Goal: Check status: Check status

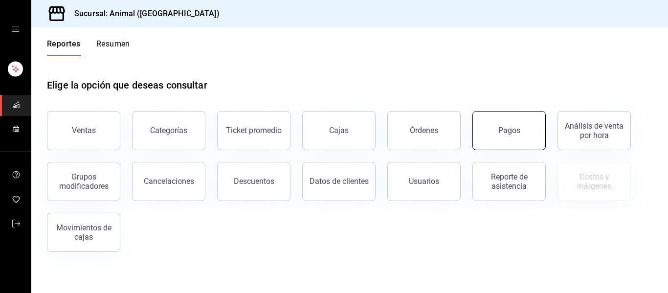
click at [514, 129] on div "Pagos" at bounding box center [509, 130] width 22 height 9
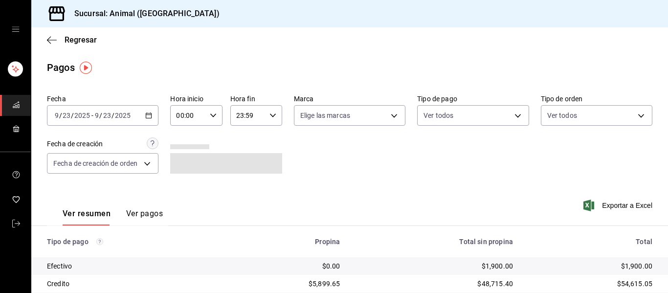
click at [145, 116] on icon "button" at bounding box center [148, 115] width 7 height 7
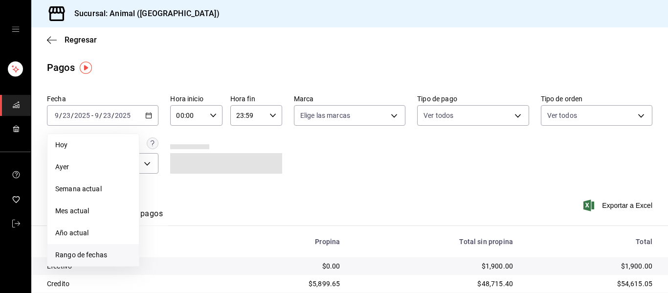
click at [96, 259] on span "Rango de fechas" at bounding box center [93, 255] width 76 height 10
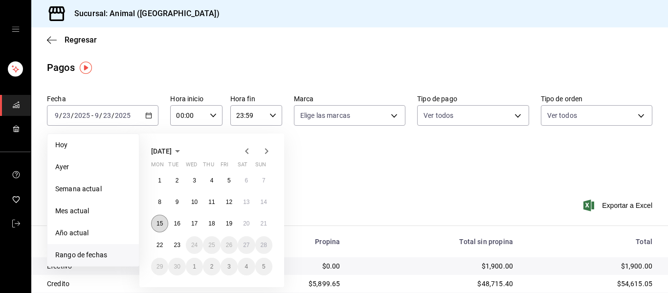
click at [160, 221] on abbr "15" at bounding box center [159, 223] width 6 height 7
click at [173, 221] on button "16" at bounding box center [176, 224] width 17 height 18
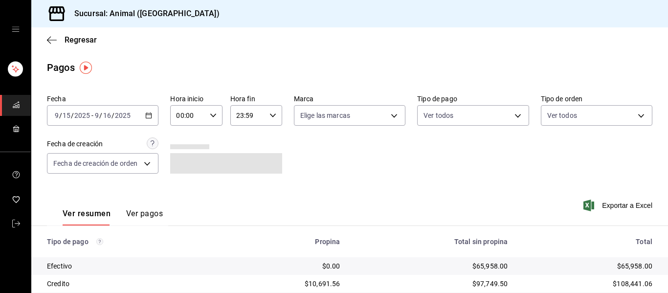
click at [212, 109] on div "00:00 Hora inicio" at bounding box center [196, 115] width 52 height 21
drag, startPoint x: 185, startPoint y: 166, endPoint x: 187, endPoint y: 186, distance: 20.1
click at [187, 186] on div "00 01 02 03 04 05 06 07 08 09 10 11 12 13 14 15 16 17 18 19 20 21 22 23" at bounding box center [182, 168] width 26 height 78
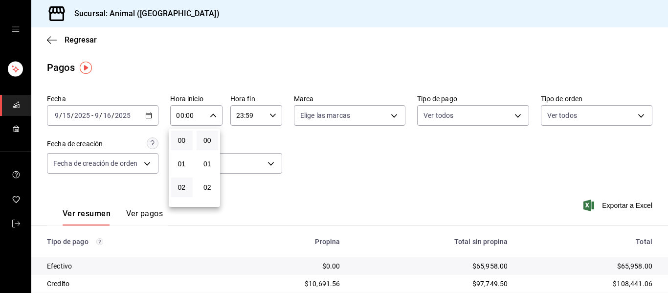
click at [187, 186] on button "02" at bounding box center [182, 187] width 22 height 20
type input "02:00"
click at [182, 198] on span "05" at bounding box center [181, 199] width 10 height 8
type input "05:00"
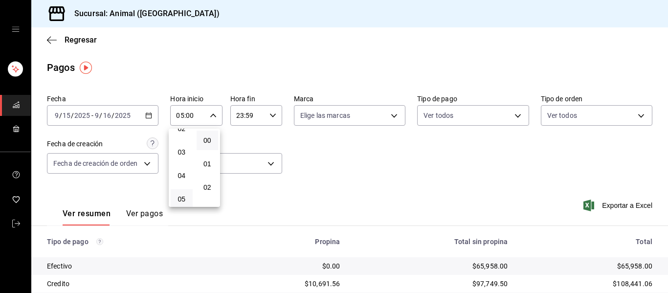
click at [267, 113] on div at bounding box center [334, 146] width 668 height 293
click at [273, 113] on icon "button" at bounding box center [272, 115] width 7 height 7
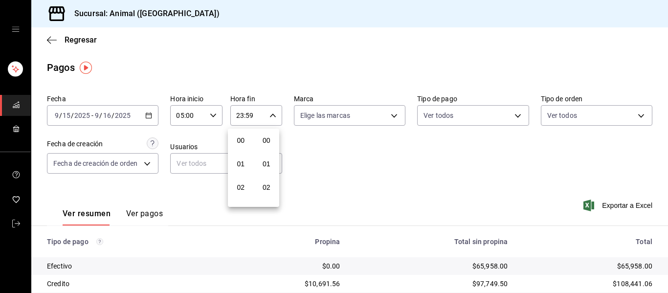
scroll to position [1330, 0]
click at [240, 150] on span "21" at bounding box center [241, 148] width 10 height 8
type input "21:59"
click at [244, 173] on span "02" at bounding box center [241, 172] width 10 height 8
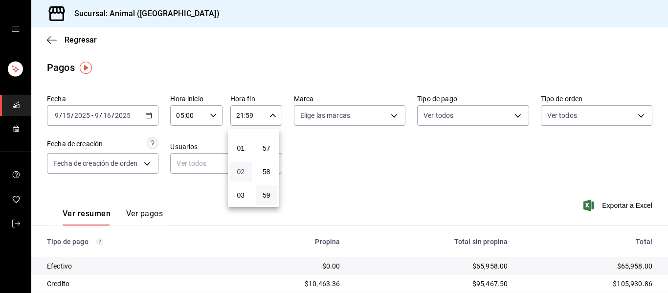
type input "02:59"
click at [239, 181] on span "04" at bounding box center [241, 179] width 10 height 8
type input "04:59"
click at [387, 113] on div at bounding box center [334, 146] width 668 height 293
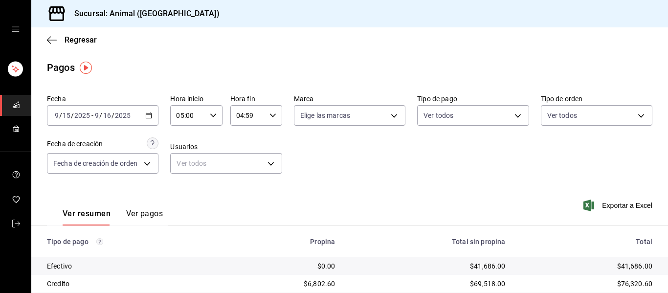
click at [387, 113] on body "Sucursal: Animal (Puebla) Regresar Pagos Fecha 2025-09-15 9 / 15 / 2025 - 2025-…" at bounding box center [334, 146] width 668 height 293
click at [327, 149] on span "Ver todas" at bounding box center [333, 153] width 30 height 10
type input "96838179-8fbb-4073-aae3-1789726318c8"
checkbox input "true"
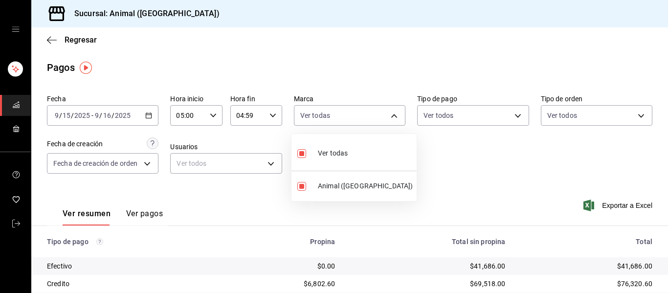
click at [461, 155] on div at bounding box center [334, 146] width 668 height 293
click at [147, 116] on icon "button" at bounding box center [148, 115] width 7 height 7
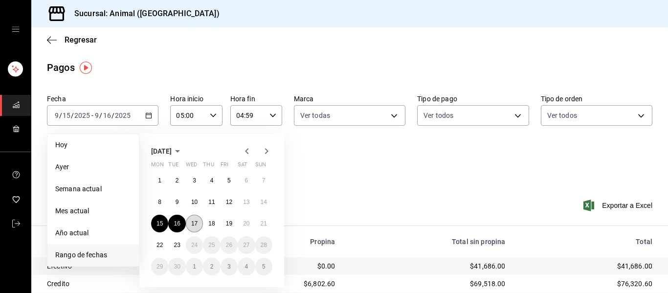
click at [193, 226] on abbr "17" at bounding box center [194, 223] width 6 height 7
click at [207, 225] on button "18" at bounding box center [211, 224] width 17 height 18
type input "00:00"
type input "23:59"
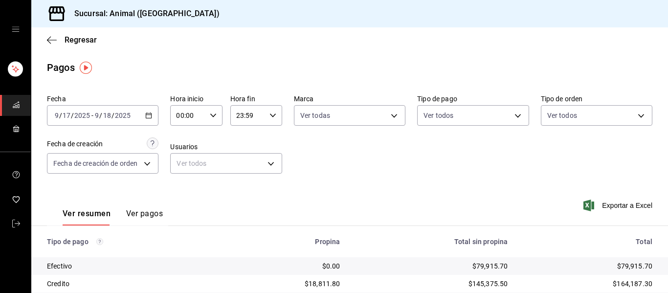
click at [213, 115] on icon "button" at bounding box center [213, 115] width 7 height 7
drag, startPoint x: 186, startPoint y: 155, endPoint x: 186, endPoint y: 168, distance: 13.2
click at [186, 168] on button "01" at bounding box center [182, 164] width 22 height 20
type input "01:00"
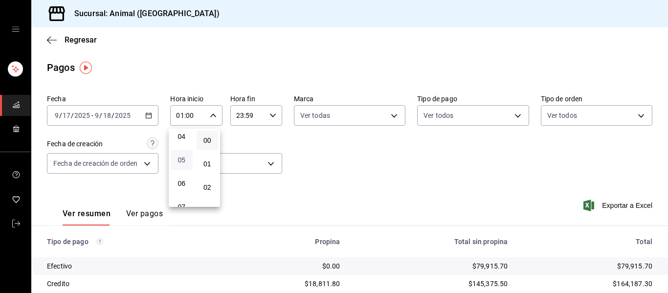
click at [185, 159] on span "05" at bounding box center [181, 160] width 10 height 8
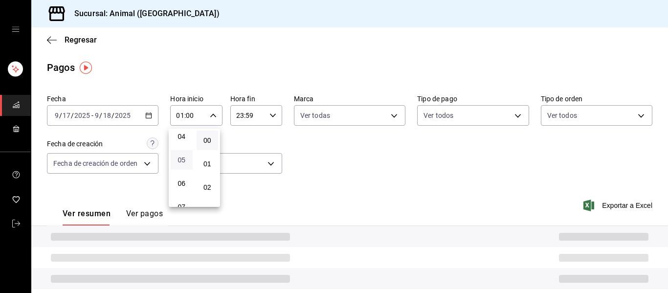
type input "05:00"
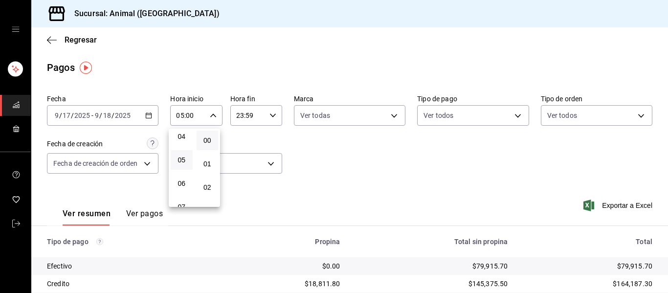
click at [270, 118] on div at bounding box center [334, 146] width 668 height 293
click at [270, 118] on icon "button" at bounding box center [272, 115] width 7 height 7
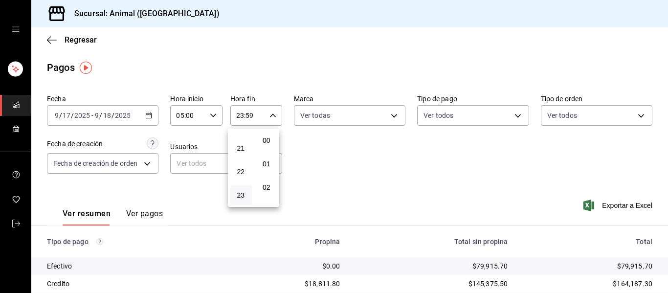
scroll to position [1330, 0]
click at [236, 171] on span "22" at bounding box center [241, 172] width 10 height 8
type input "22:59"
click at [243, 170] on button "04" at bounding box center [241, 176] width 22 height 20
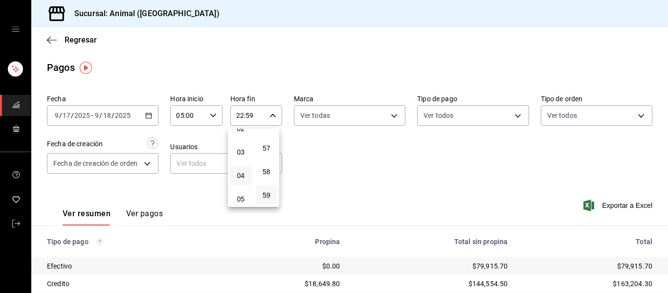
type input "04:59"
click at [389, 119] on div at bounding box center [334, 146] width 668 height 293
click at [365, 173] on div "Fecha 2025-09-17 9 / 17 / 2025 - 2025-09-18 9 / 18 / 2025 Hora inicio 05:00 Hor…" at bounding box center [349, 137] width 605 height 95
click at [148, 116] on icon "button" at bounding box center [148, 115] width 7 height 7
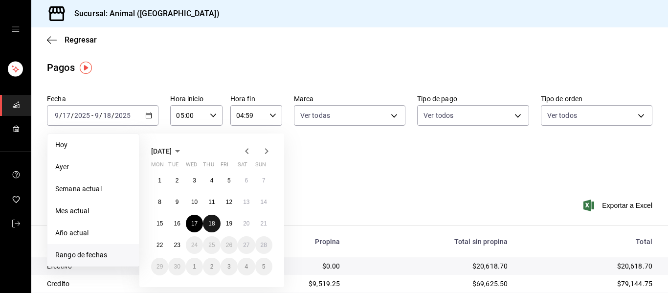
click at [210, 220] on abbr "18" at bounding box center [211, 223] width 6 height 7
click at [229, 223] on abbr "19" at bounding box center [229, 223] width 6 height 7
type input "00:00"
type input "23:59"
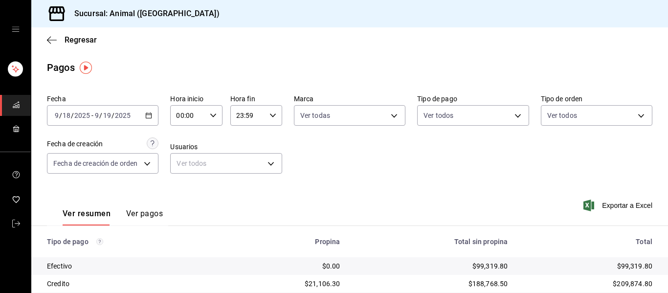
click at [214, 117] on icon "button" at bounding box center [213, 115] width 7 height 7
click at [187, 166] on button "01" at bounding box center [182, 164] width 22 height 20
type input "01:00"
click at [180, 160] on span "05" at bounding box center [181, 160] width 10 height 8
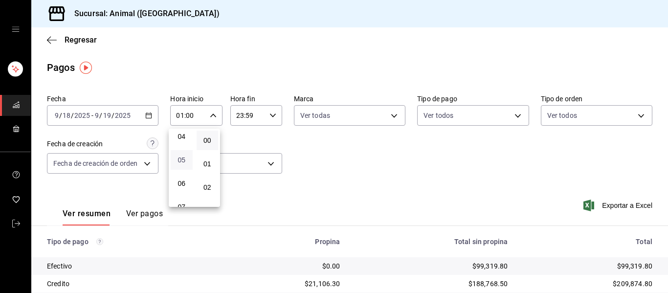
type input "05:00"
click at [271, 116] on div at bounding box center [334, 146] width 668 height 293
click at [271, 116] on icon "button" at bounding box center [272, 115] width 7 height 7
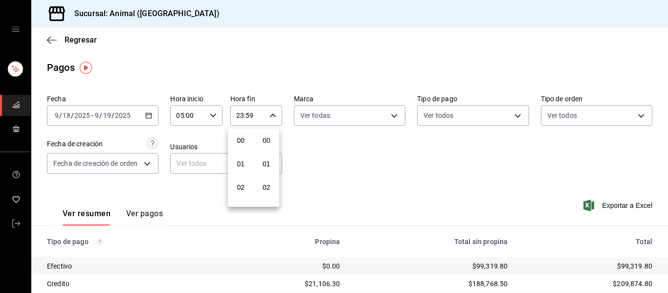
scroll to position [1330, 0]
click at [236, 151] on span "21" at bounding box center [241, 148] width 10 height 8
type input "21:59"
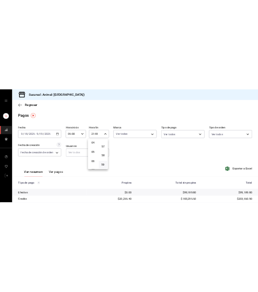
scroll to position [98, 0]
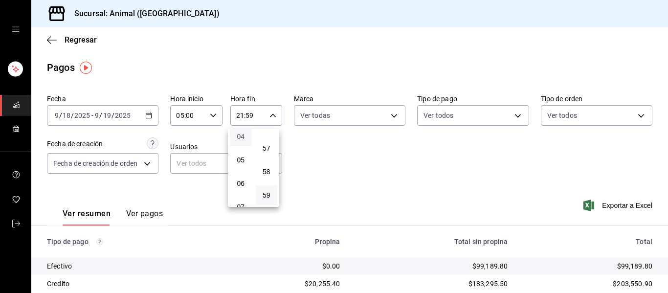
click at [238, 136] on span "04" at bounding box center [241, 136] width 10 height 8
type input "04:59"
click at [415, 174] on div at bounding box center [334, 146] width 668 height 293
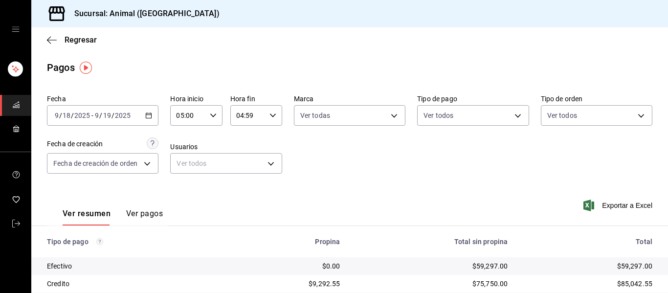
click at [148, 115] on \(Stroke\) "button" at bounding box center [148, 114] width 5 height 0
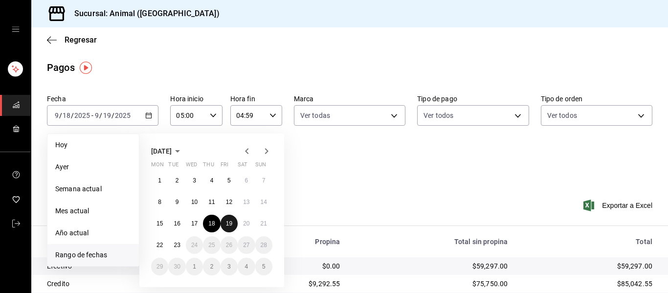
click at [231, 224] on abbr "19" at bounding box center [229, 223] width 6 height 7
click at [253, 223] on button "20" at bounding box center [246, 224] width 17 height 18
type input "00:00"
type input "23:59"
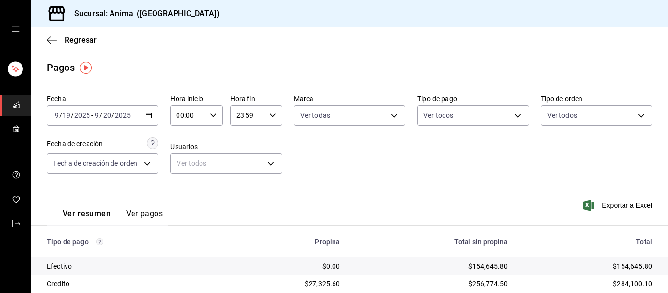
click at [212, 116] on icon "button" at bounding box center [213, 115] width 7 height 7
click at [185, 172] on button "01" at bounding box center [182, 164] width 22 height 20
type input "01:00"
click at [182, 161] on span "05" at bounding box center [181, 160] width 10 height 8
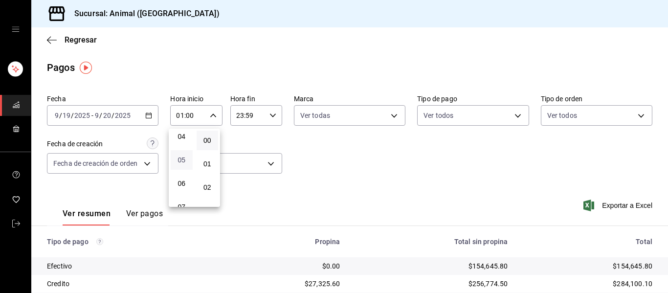
type input "05:00"
click at [268, 112] on div at bounding box center [334, 146] width 668 height 293
click at [269, 115] on icon "button" at bounding box center [272, 115] width 7 height 7
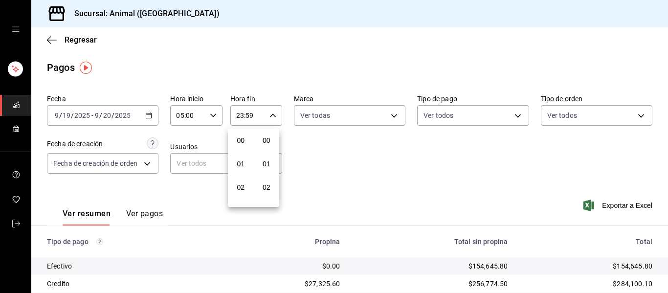
scroll to position [1330, 0]
click at [239, 136] on div "21" at bounding box center [241, 147] width 26 height 23
click at [236, 143] on button "21" at bounding box center [241, 148] width 22 height 20
type input "21:59"
click at [238, 168] on button "01" at bounding box center [241, 164] width 22 height 20
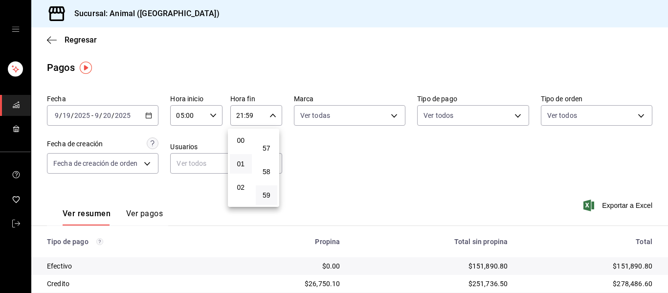
type input "01:59"
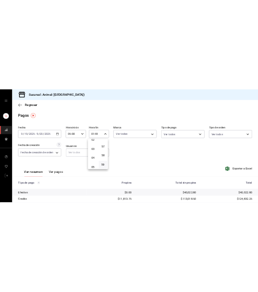
scroll to position [59, 0]
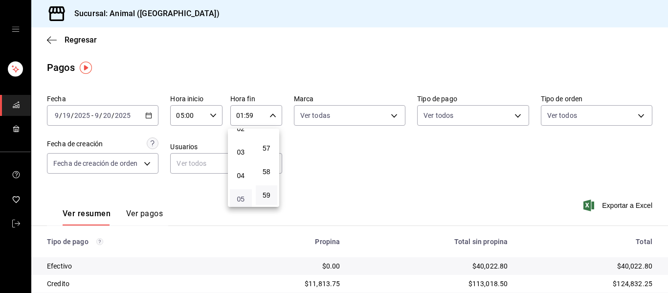
click at [239, 198] on span "05" at bounding box center [241, 199] width 10 height 8
type input "05:59"
click at [389, 114] on div at bounding box center [334, 146] width 668 height 293
click at [360, 118] on body "Sucursal: Animal (Puebla) Regresar Pagos Fecha 2025-09-19 9 / 19 / 2025 - 2025-…" at bounding box center [334, 146] width 668 height 293
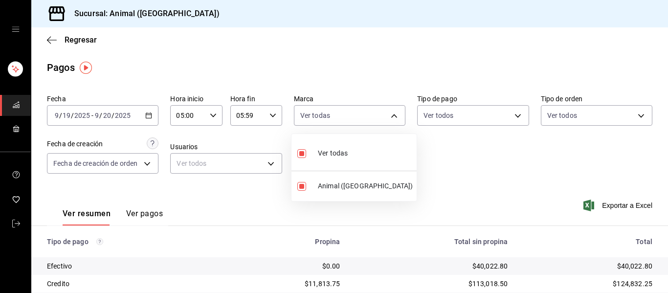
click at [482, 175] on div at bounding box center [334, 146] width 668 height 293
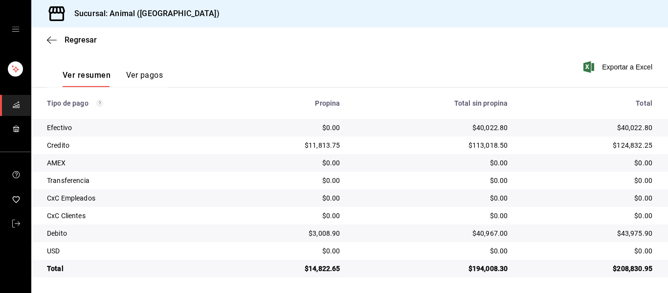
scroll to position [139, 0]
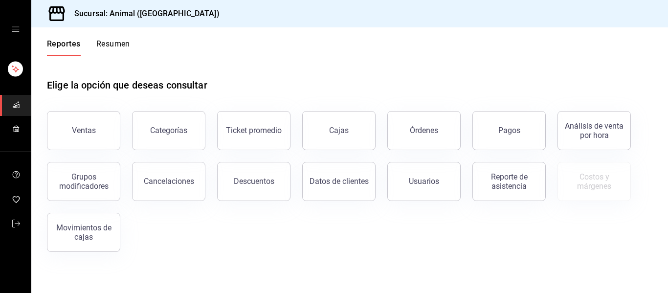
click at [265, 179] on div "Descuentos" at bounding box center [254, 180] width 41 height 9
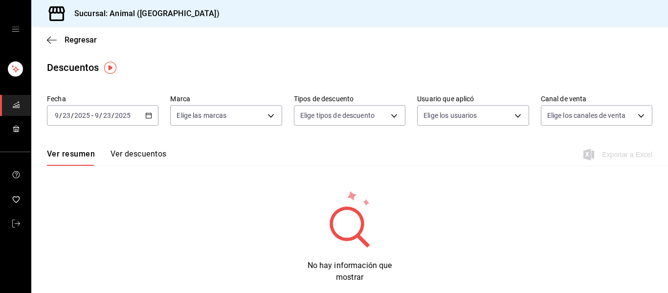
click at [145, 110] on div "2025-09-23 9 / 23 / 2025 - 2025-09-23 9 / 23 / 2025" at bounding box center [102, 115] width 111 height 21
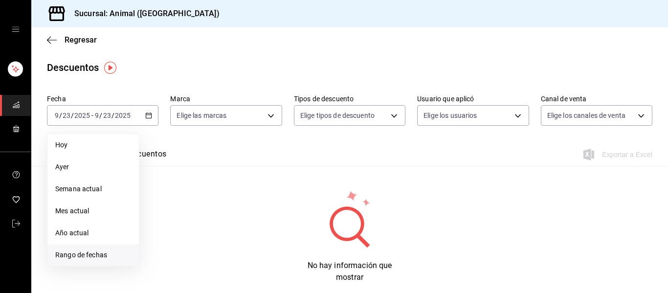
click at [87, 249] on li "Rango de fechas" at bounding box center [92, 255] width 91 height 22
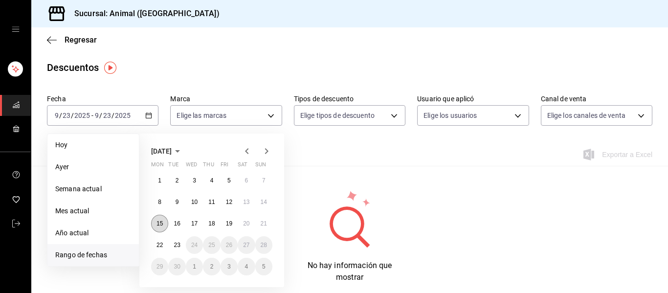
click at [159, 220] on abbr "15" at bounding box center [159, 223] width 6 height 7
click at [180, 222] on button "16" at bounding box center [176, 224] width 17 height 18
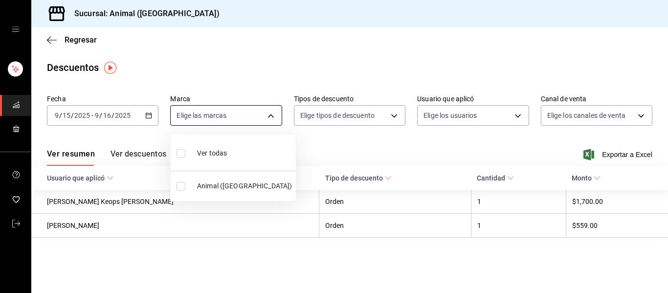
click at [274, 113] on body "Sucursal: Animal (Puebla) Regresar Descuentos Fecha 2025-09-15 9 / 15 / 2025 - …" at bounding box center [334, 146] width 668 height 293
click at [219, 153] on span "Ver todas" at bounding box center [212, 153] width 30 height 10
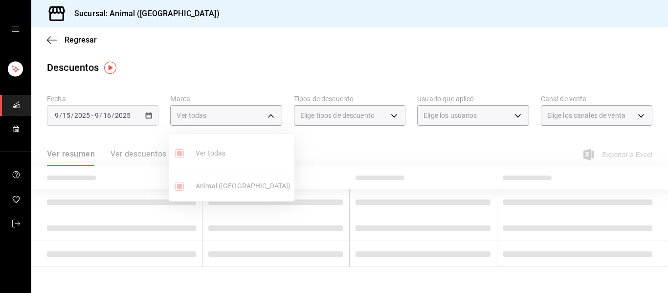
type input "96838179-8fbb-4073-aae3-1789726318c8"
checkbox input "true"
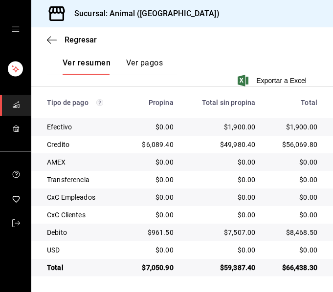
scroll to position [237, 0]
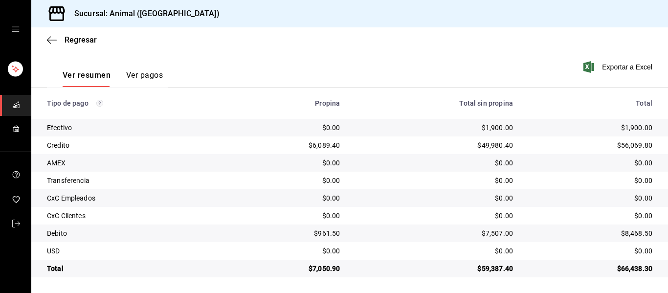
scroll to position [139, 0]
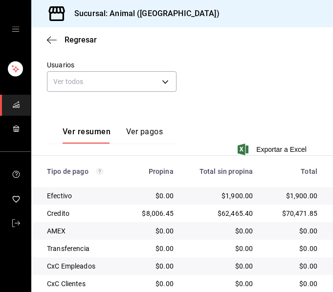
scroll to position [237, 0]
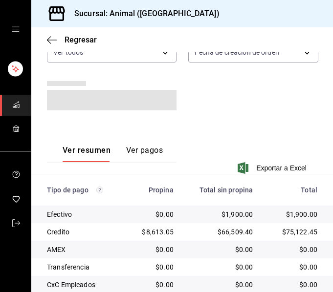
scroll to position [242, 0]
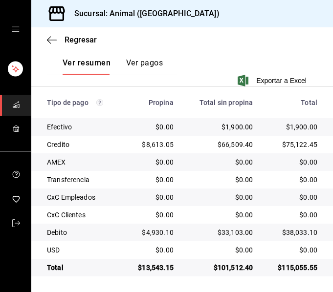
scroll to position [237, 0]
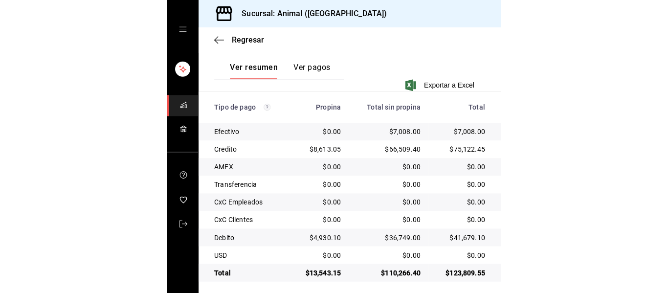
scroll to position [139, 0]
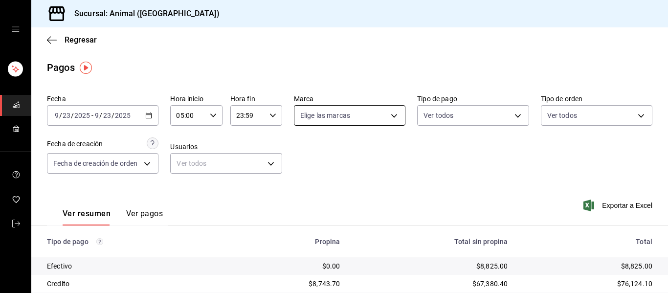
click at [391, 117] on body "Sucursal: Animal (Puebla) Regresar Pagos Fecha 2025-09-23 9 / 23 / 2025 - 2025-…" at bounding box center [334, 146] width 668 height 293
click at [357, 160] on li "Ver todas" at bounding box center [353, 152] width 125 height 29
type input "96838179-8fbb-4073-aae3-1789726318c8"
checkbox input "true"
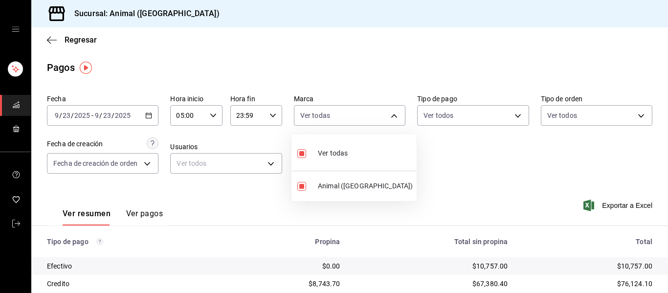
click at [146, 113] on div at bounding box center [334, 146] width 668 height 293
click at [148, 117] on icon "button" at bounding box center [148, 115] width 7 height 7
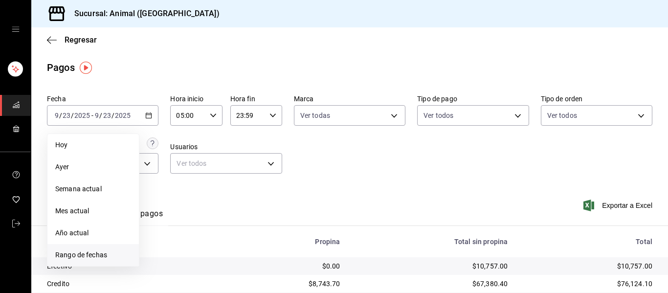
click at [100, 255] on span "Rango de fechas" at bounding box center [93, 255] width 76 height 10
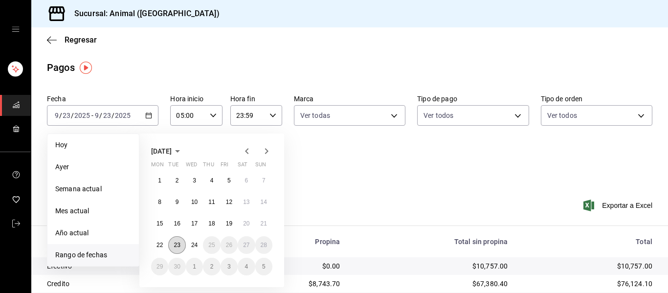
click at [182, 246] on button "23" at bounding box center [176, 245] width 17 height 18
click at [194, 245] on abbr "24" at bounding box center [194, 244] width 6 height 7
type input "00:00"
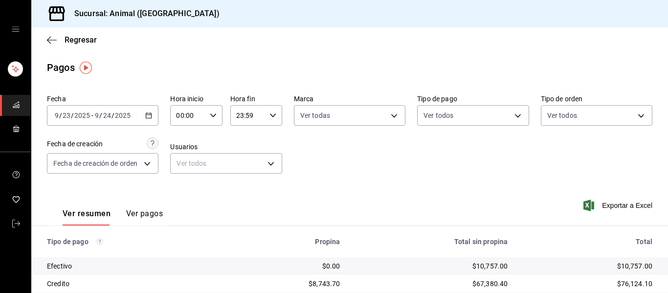
click at [205, 113] on div "00:00 Hora inicio" at bounding box center [196, 115] width 52 height 21
click at [175, 145] on button "00" at bounding box center [182, 141] width 22 height 20
click at [183, 159] on span "05" at bounding box center [181, 160] width 10 height 8
type input "05:00"
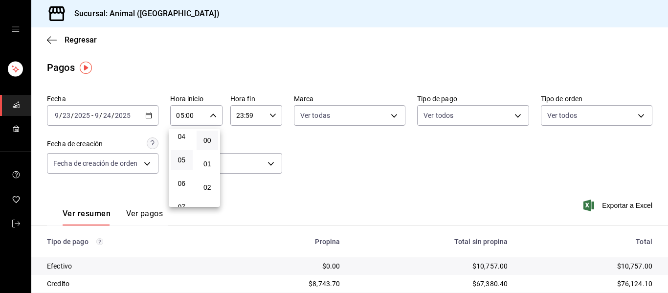
click at [389, 114] on div at bounding box center [334, 146] width 668 height 293
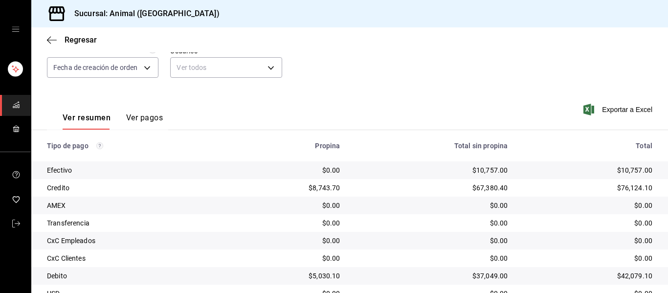
scroll to position [139, 0]
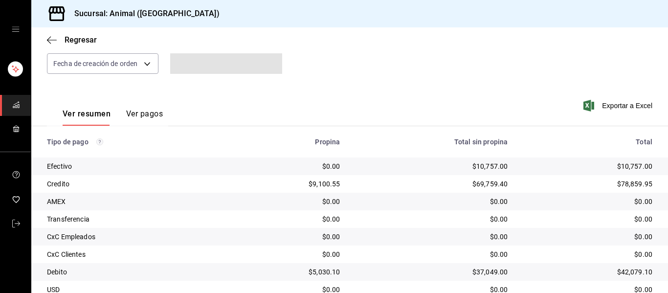
scroll to position [139, 0]
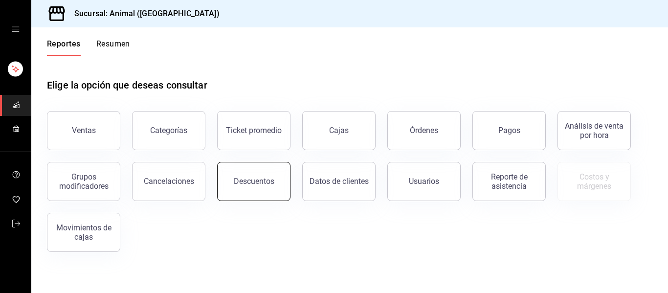
click at [257, 170] on button "Descuentos" at bounding box center [253, 181] width 73 height 39
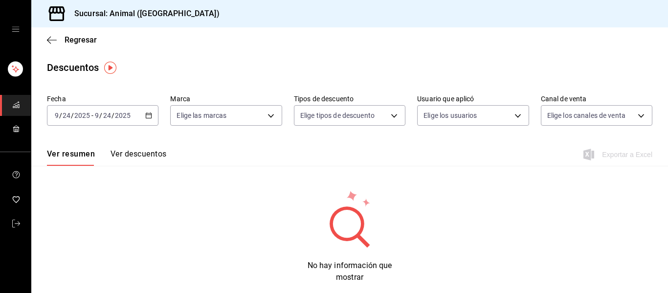
click at [149, 113] on \(Stroke\) "button" at bounding box center [149, 115] width 6 height 5
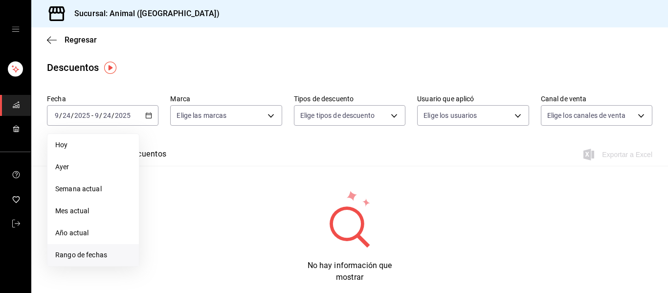
click at [102, 254] on span "Rango de fechas" at bounding box center [93, 255] width 76 height 10
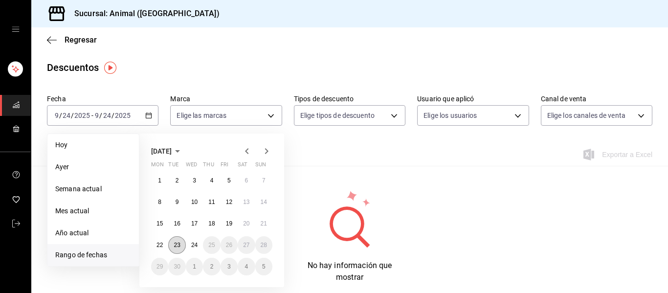
click at [175, 243] on abbr "23" at bounding box center [177, 244] width 6 height 7
click at [191, 248] on abbr "24" at bounding box center [194, 244] width 6 height 7
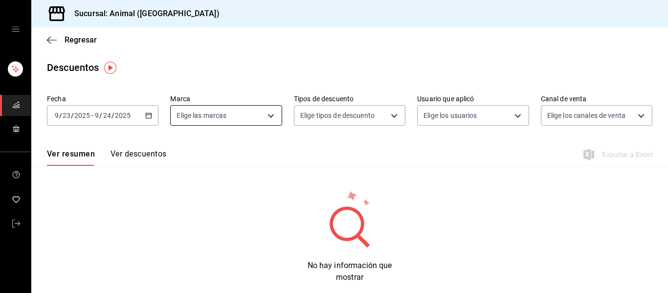
click at [272, 117] on body "Sucursal: Animal (Puebla) Regresar Descuentos Fecha 2025-09-23 9 / 23 / 2025 - …" at bounding box center [334, 146] width 668 height 293
click at [232, 158] on li "Ver todas" at bounding box center [231, 152] width 125 height 29
type input "96838179-8fbb-4073-aae3-1789726318c8"
checkbox input "true"
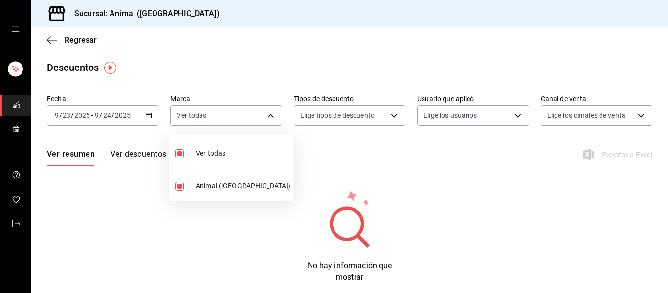
click at [320, 148] on div at bounding box center [334, 146] width 668 height 293
click at [512, 174] on div "Fecha 2025-09-23 9 / 23 / 2025 - 2025-09-24 9 / 24 / 2025 Marca Ver todas 96838…" at bounding box center [349, 186] width 636 height 193
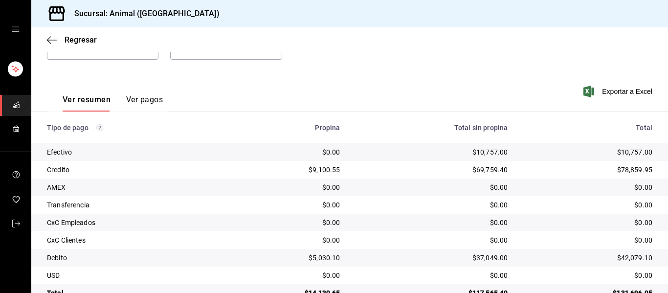
scroll to position [139, 0]
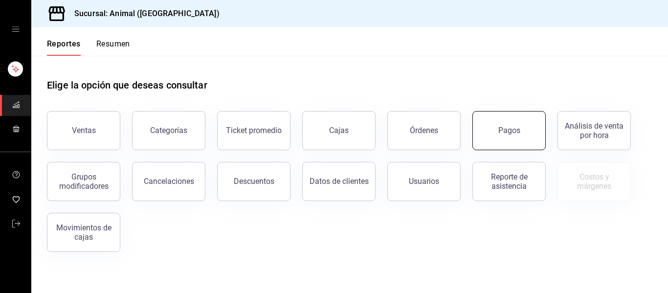
click at [505, 140] on button "Pagos" at bounding box center [508, 130] width 73 height 39
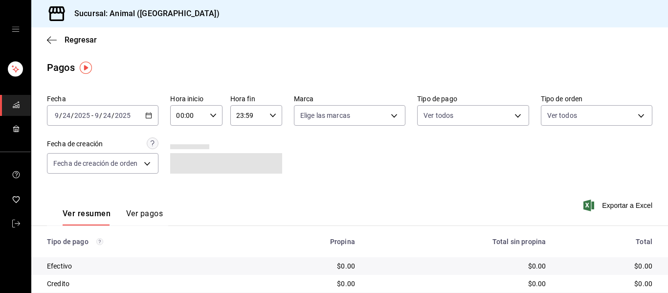
click at [148, 113] on icon "button" at bounding box center [148, 115] width 7 height 7
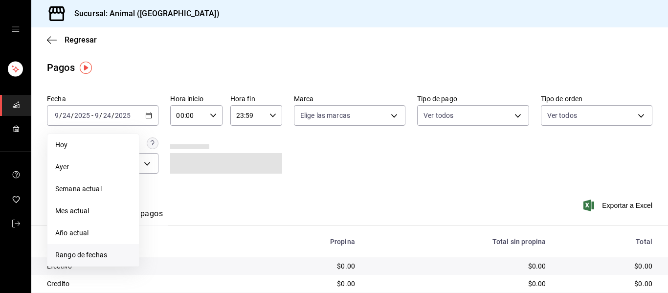
click at [108, 251] on span "Rango de fechas" at bounding box center [93, 255] width 76 height 10
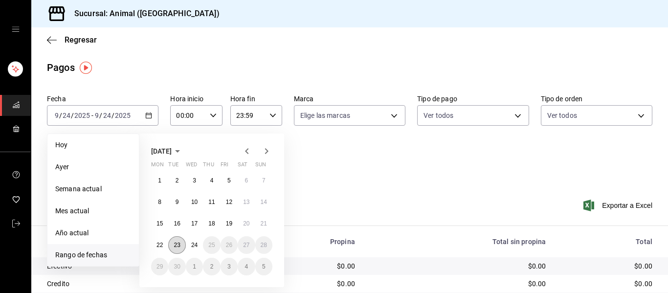
click at [172, 245] on button "23" at bounding box center [176, 245] width 17 height 18
click at [193, 248] on button "24" at bounding box center [194, 245] width 17 height 18
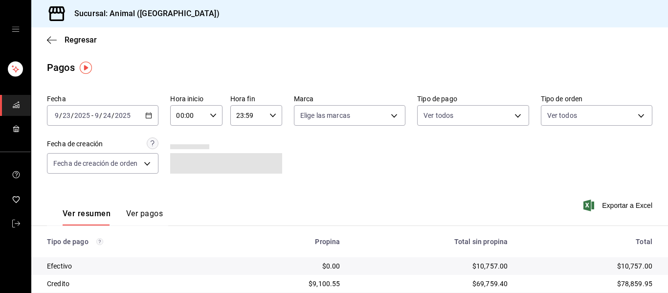
click at [214, 115] on icon "button" at bounding box center [213, 115] width 7 height 7
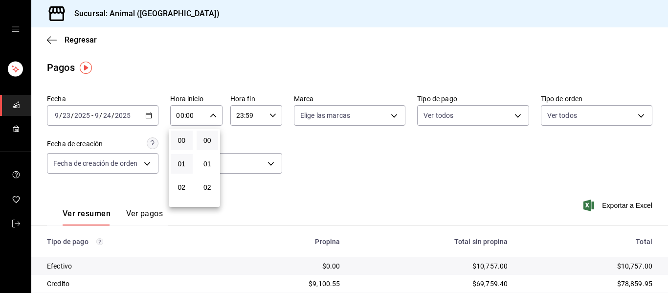
click at [184, 156] on button "01" at bounding box center [182, 164] width 22 height 20
type input "01:00"
click at [188, 183] on button "05" at bounding box center [182, 180] width 22 height 20
type input "05:00"
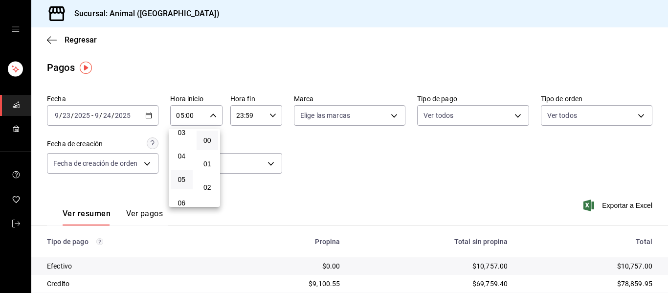
click at [270, 111] on div at bounding box center [334, 146] width 668 height 293
click at [269, 112] on icon "button" at bounding box center [272, 115] width 7 height 7
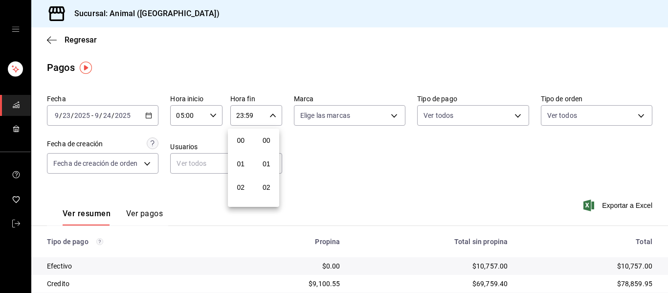
scroll to position [1330, 0]
click at [241, 147] on span "21" at bounding box center [241, 148] width 10 height 8
type input "21:59"
click at [243, 153] on span "03" at bounding box center [241, 152] width 10 height 8
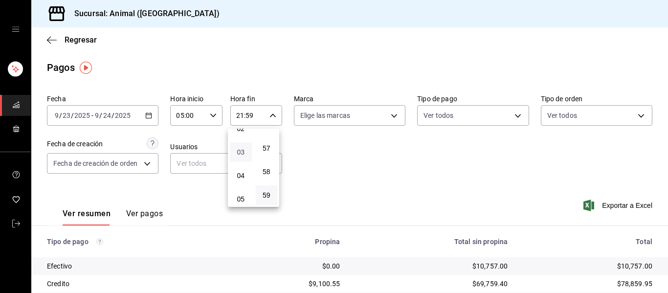
type input "03:59"
click at [390, 115] on div at bounding box center [334, 146] width 668 height 293
click at [379, 113] on body "Sucursal: Animal (Puebla) Regresar Pagos Fecha 2025-09-23 9 / 23 / 2025 - 2025-…" at bounding box center [334, 146] width 668 height 293
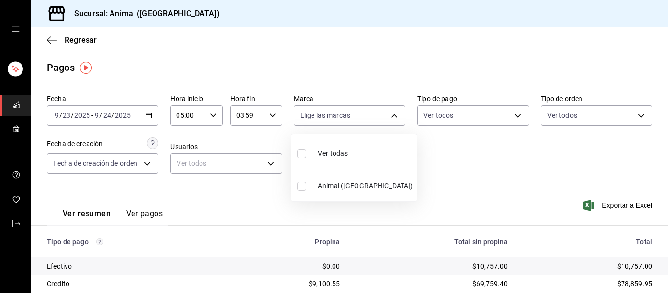
click at [327, 144] on div "Ver todas" at bounding box center [322, 152] width 50 height 21
type input "96838179-8fbb-4073-aae3-1789726318c8"
checkbox input "true"
click at [450, 170] on div at bounding box center [334, 146] width 668 height 293
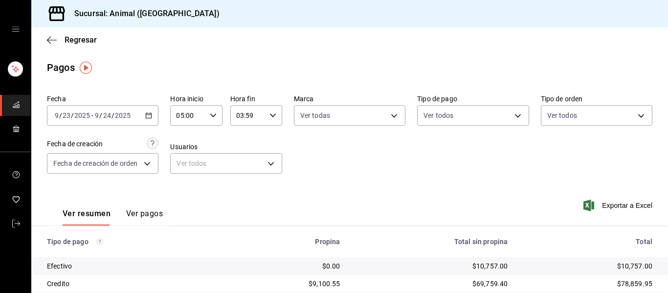
click at [355, 137] on div "Fecha 2025-09-23 9 / 23 / 2025 - 2025-09-24 9 / 24 / 2025 Hora inicio 05:00 Hor…" at bounding box center [349, 137] width 605 height 95
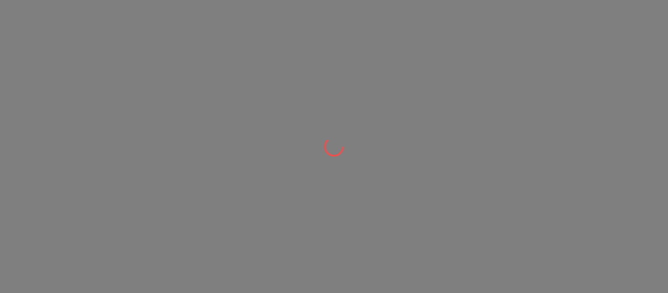
drag, startPoint x: 163, startPoint y: 304, endPoint x: 240, endPoint y: 316, distance: 78.7
click at [240, 0] on html at bounding box center [334, 0] width 668 height 0
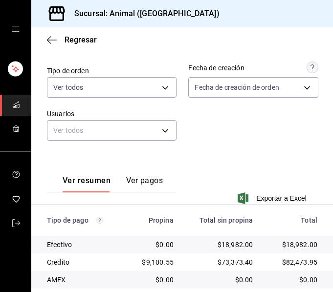
scroll to position [237, 0]
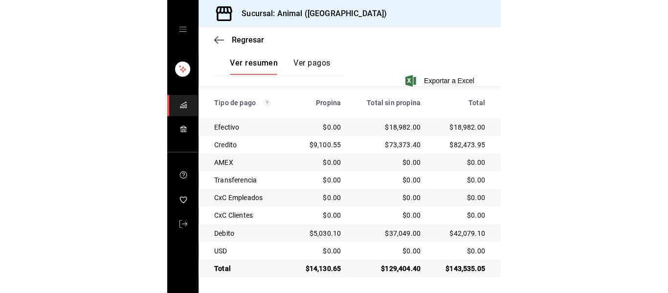
scroll to position [237, 0]
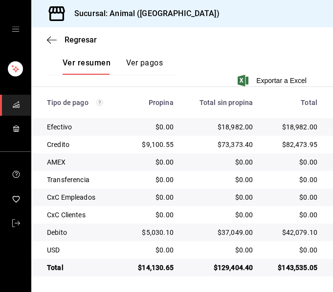
click at [228, 29] on div "Regresar" at bounding box center [182, 39] width 302 height 25
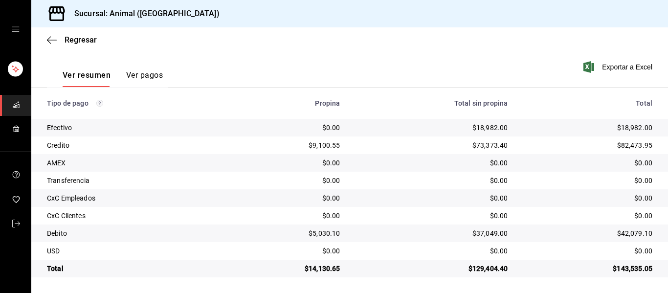
scroll to position [139, 0]
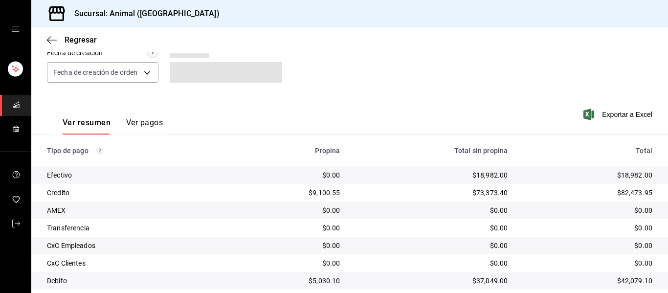
scroll to position [139, 0]
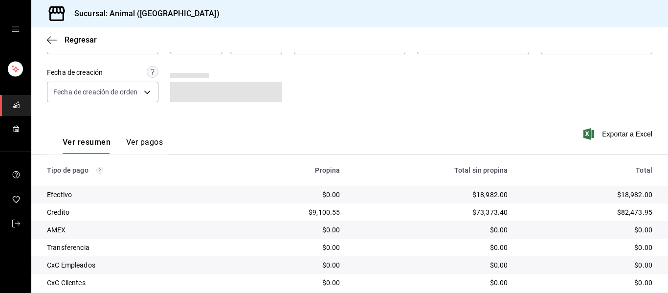
scroll to position [139, 0]
